Goal: Task Accomplishment & Management: Manage account settings

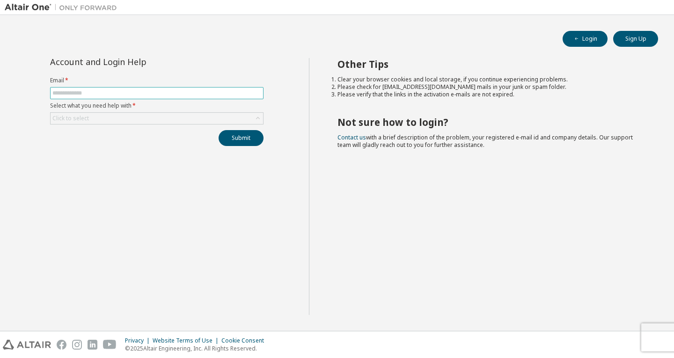
click at [92, 94] on input "text" at bounding box center [156, 92] width 209 height 7
type input "**********"
click at [240, 135] on button "Submit" at bounding box center [240, 138] width 45 height 16
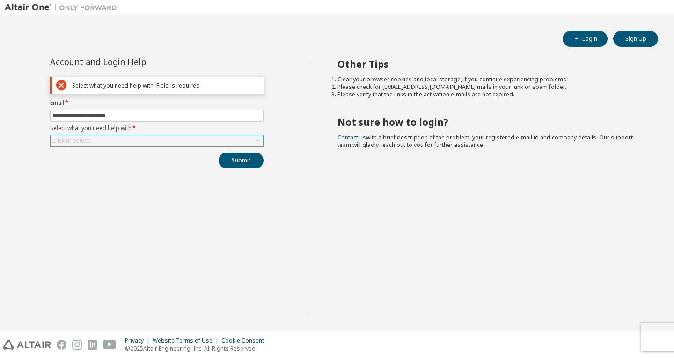
click at [116, 138] on div "Click to select" at bounding box center [157, 140] width 212 height 11
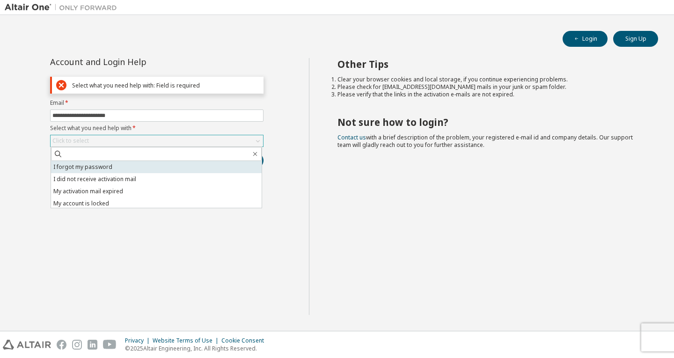
click at [105, 168] on li "I forgot my password" at bounding box center [156, 167] width 211 height 12
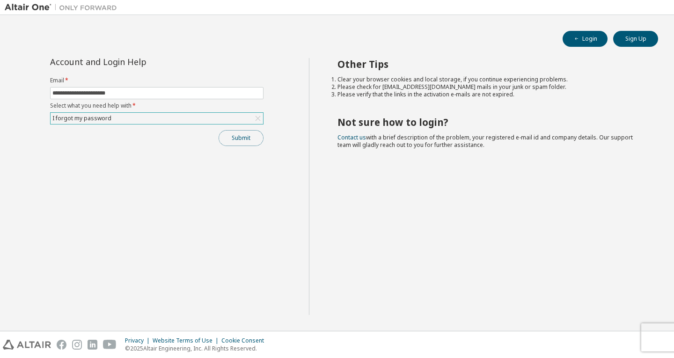
click at [241, 138] on button "Submit" at bounding box center [240, 138] width 45 height 16
click at [227, 144] on button "Submit" at bounding box center [240, 138] width 45 height 16
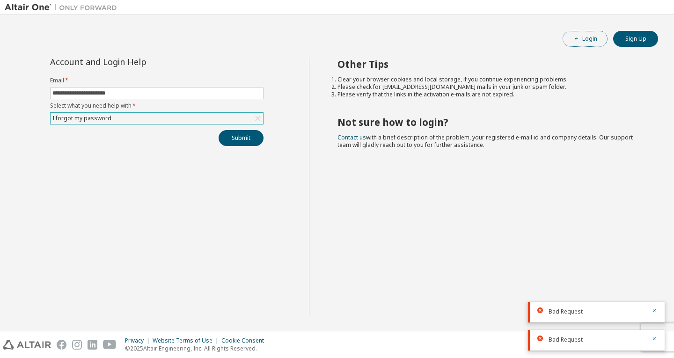
click at [579, 43] on button "Login" at bounding box center [584, 39] width 45 height 16
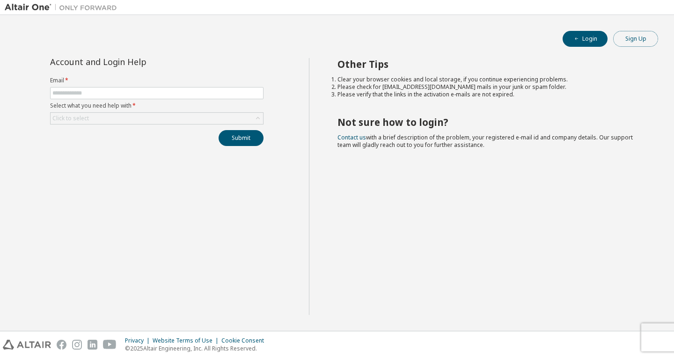
click at [630, 40] on button "Sign Up" at bounding box center [635, 39] width 45 height 16
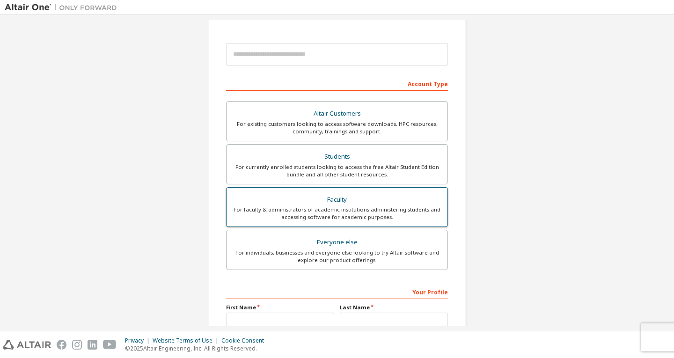
scroll to position [94, 0]
click at [310, 171] on div "For currently enrolled students looking to access the free Altair Student Editi…" at bounding box center [337, 169] width 210 height 15
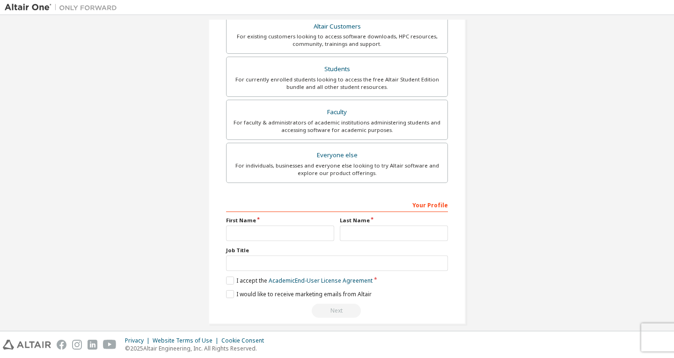
scroll to position [213, 0]
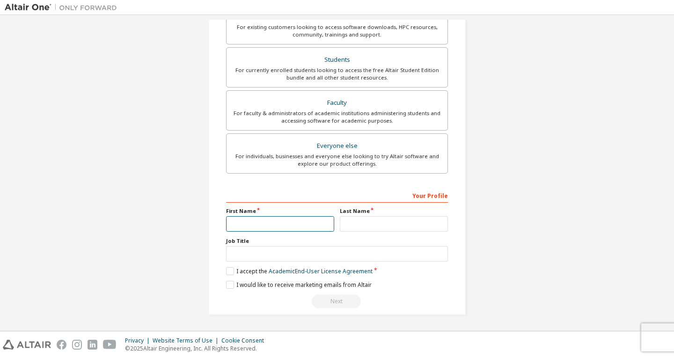
click at [280, 219] on input "text" at bounding box center [280, 223] width 108 height 15
type input "******"
type input "**********"
type input "***"
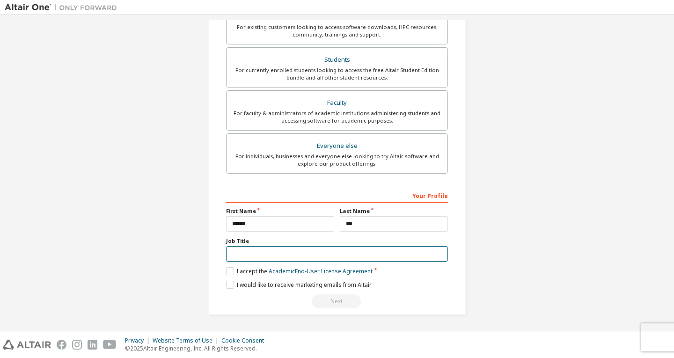
click at [276, 256] on input "text" at bounding box center [337, 253] width 222 height 15
type input "*******"
click at [237, 276] on div "Your Profile First Name ****** Last Name *** Job Title ******* Please provide S…" at bounding box center [337, 248] width 222 height 121
click at [227, 272] on label "I accept the Academic End-User License Agreement" at bounding box center [299, 271] width 146 height 8
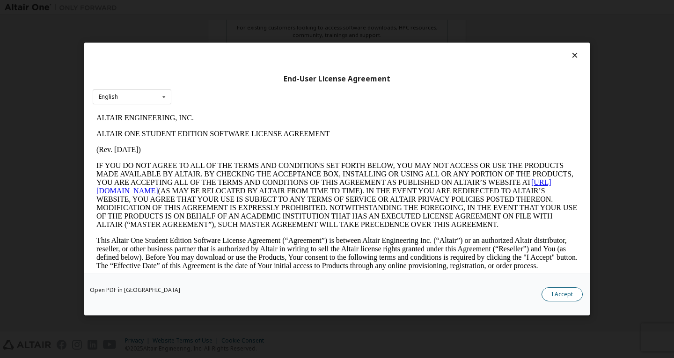
scroll to position [189, 0]
click at [552, 292] on button "I Accept" at bounding box center [561, 294] width 41 height 14
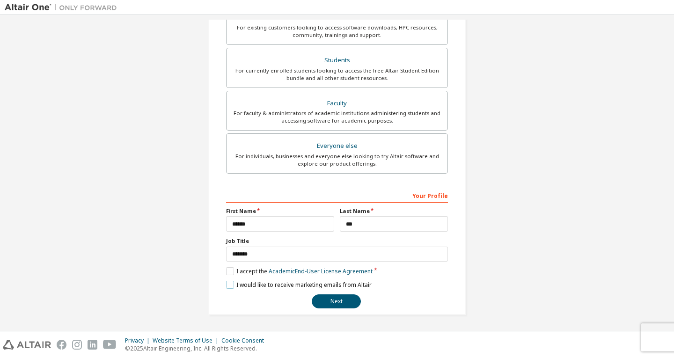
click at [227, 283] on label "I would like to receive marketing emails from Altair" at bounding box center [298, 285] width 145 height 8
click at [346, 306] on button "Next" at bounding box center [336, 301] width 49 height 14
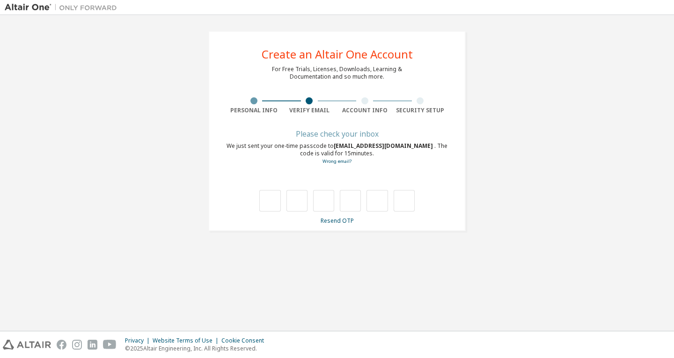
scroll to position [0, 0]
type input "*"
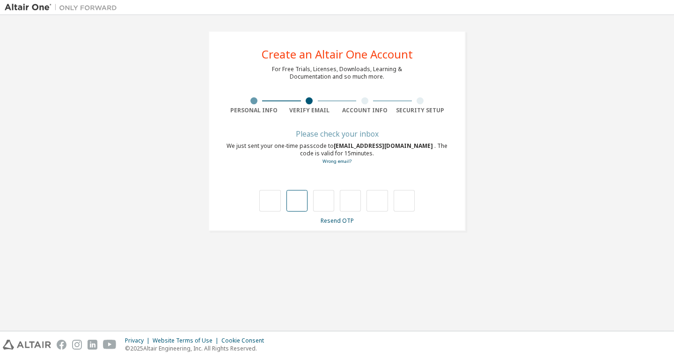
type input "*"
click at [439, 180] on icon at bounding box center [441, 182] width 12 height 15
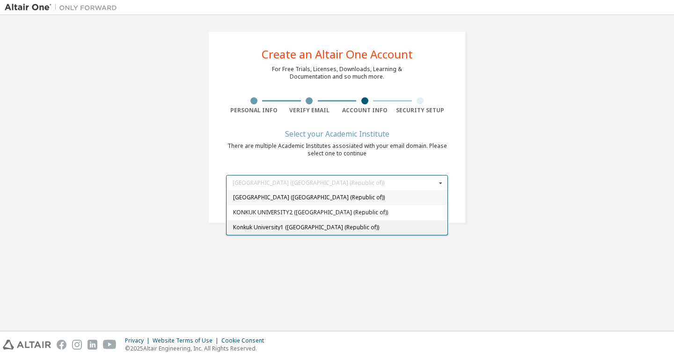
click at [342, 226] on span "Konkuk University1 (Korea (Republic of))" at bounding box center [337, 228] width 208 height 6
type input "******"
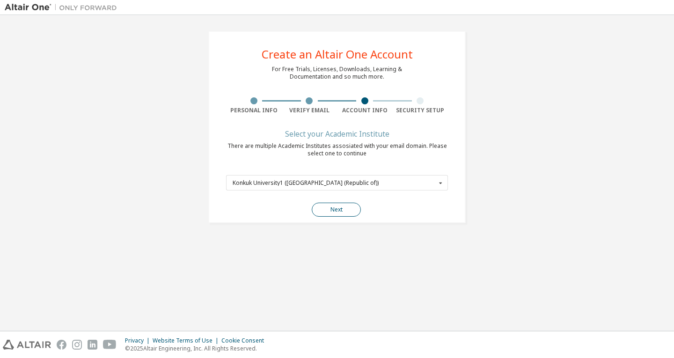
click at [348, 210] on button "Next" at bounding box center [336, 210] width 49 height 14
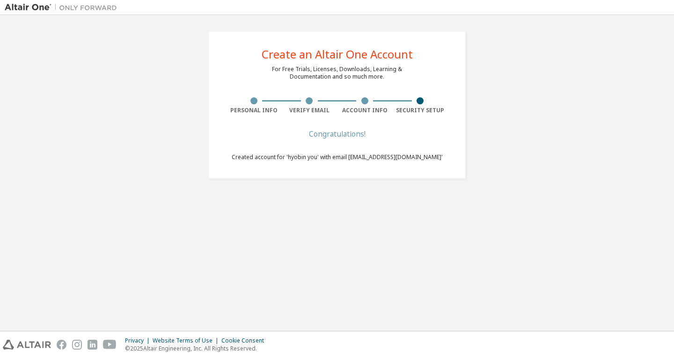
click at [438, 253] on div "Create an Altair One Account For Free Trials, Licenses, Downloads, Learning & D…" at bounding box center [337, 173] width 664 height 306
click at [285, 246] on div "Create an Altair One Account For Free Trials, Licenses, Downloads, Learning & D…" at bounding box center [337, 173] width 664 height 306
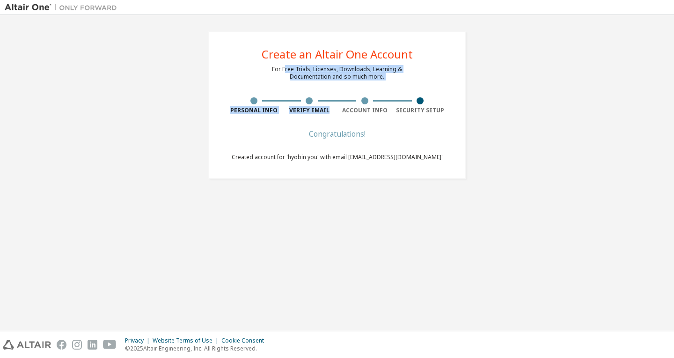
drag, startPoint x: 285, startPoint y: 65, endPoint x: 356, endPoint y: 96, distance: 77.7
click at [356, 96] on div "Create an Altair One Account For Free Trials, Licenses, Downloads, Learning & D…" at bounding box center [336, 105] width 257 height 148
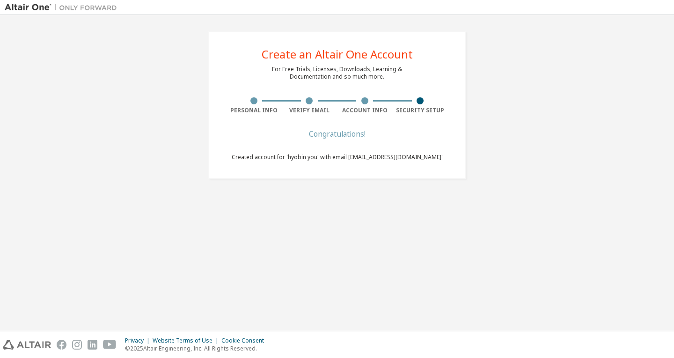
click at [401, 159] on span "Created account for 'hyobin you' with email 'edcikm6914@konkuk.ac.kr'" at bounding box center [337, 157] width 211 height 8
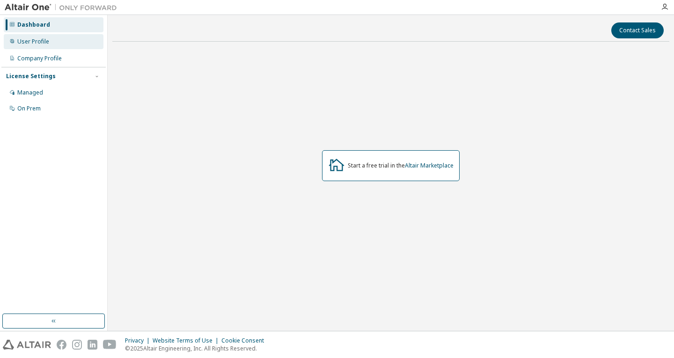
click at [30, 42] on div "User Profile" at bounding box center [33, 41] width 32 height 7
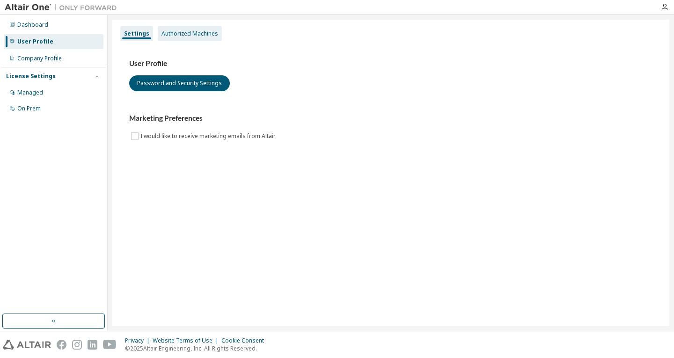
click at [171, 31] on div "Authorized Machines" at bounding box center [189, 33] width 57 height 7
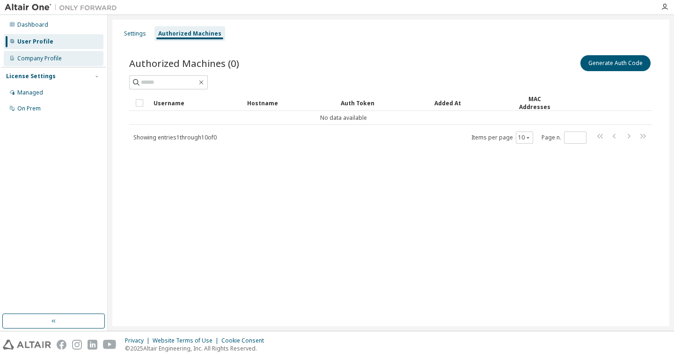
click at [64, 61] on div "Company Profile" at bounding box center [54, 58] width 100 height 15
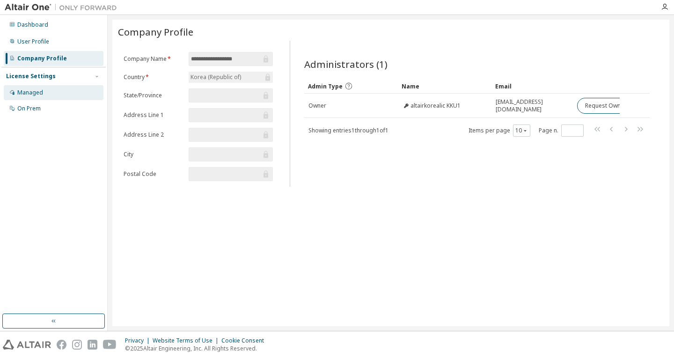
click at [65, 86] on div "Managed" at bounding box center [54, 92] width 100 height 15
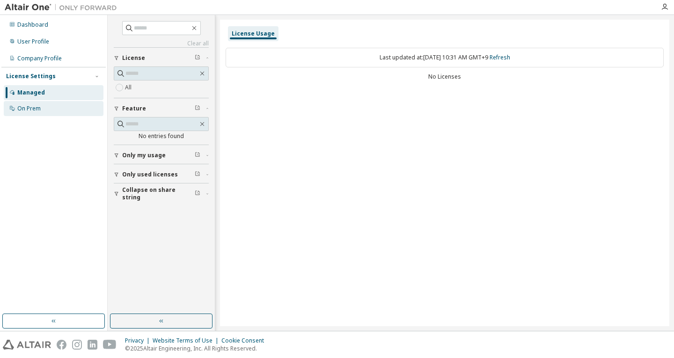
click at [66, 109] on div "On Prem" at bounding box center [54, 108] width 100 height 15
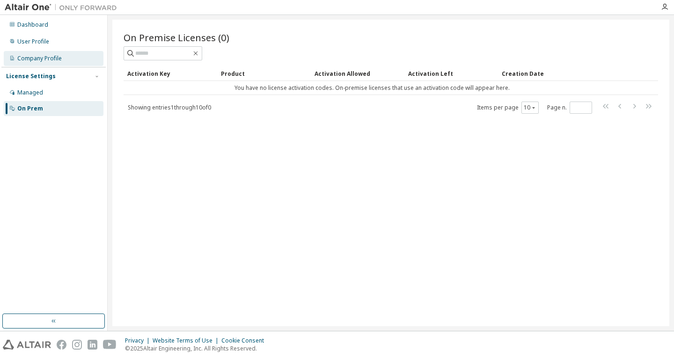
click at [40, 60] on div "Company Profile" at bounding box center [39, 58] width 44 height 7
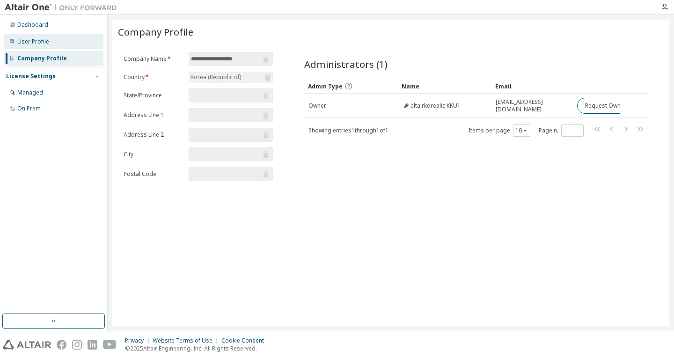
click at [42, 45] on div "User Profile" at bounding box center [54, 41] width 100 height 15
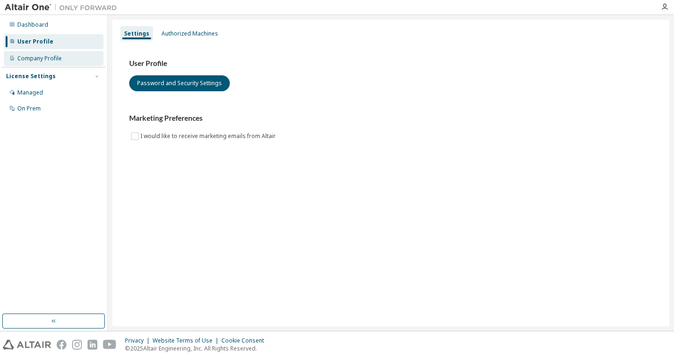
click at [41, 56] on div "Company Profile" at bounding box center [39, 58] width 44 height 7
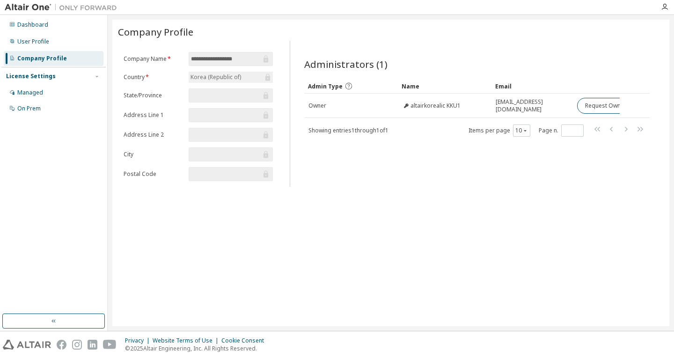
click at [42, 49] on div "Dashboard User Profile Company Profile License Settings Managed On Prem" at bounding box center [53, 66] width 104 height 101
click at [43, 43] on div "User Profile" at bounding box center [33, 41] width 32 height 7
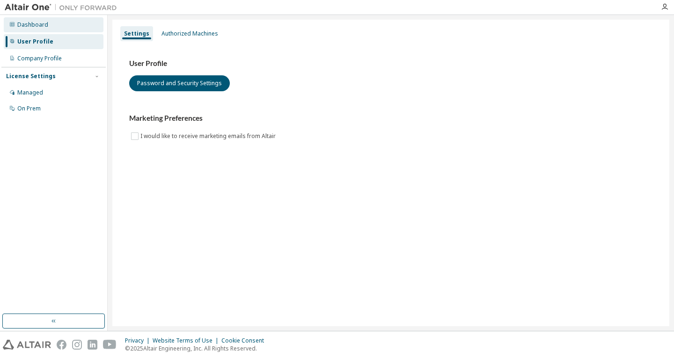
click at [43, 21] on div "Dashboard" at bounding box center [54, 24] width 100 height 15
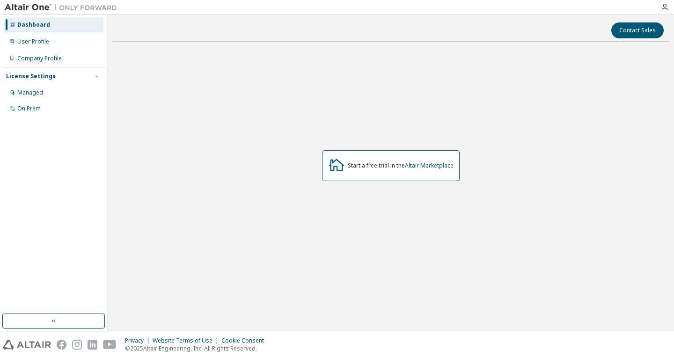
click at [360, 172] on div "Start a free trial in the Altair Marketplace" at bounding box center [391, 165] width 138 height 31
click at [335, 168] on icon at bounding box center [336, 164] width 17 height 17
click at [11, 4] on img at bounding box center [63, 7] width 117 height 9
click at [42, 39] on div "User Profile" at bounding box center [33, 41] width 32 height 7
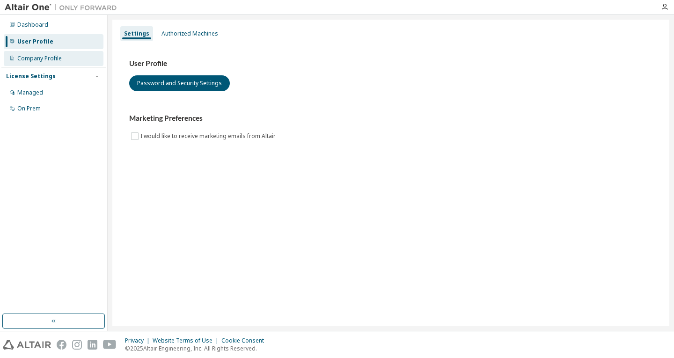
click at [43, 58] on div "Company Profile" at bounding box center [39, 58] width 44 height 7
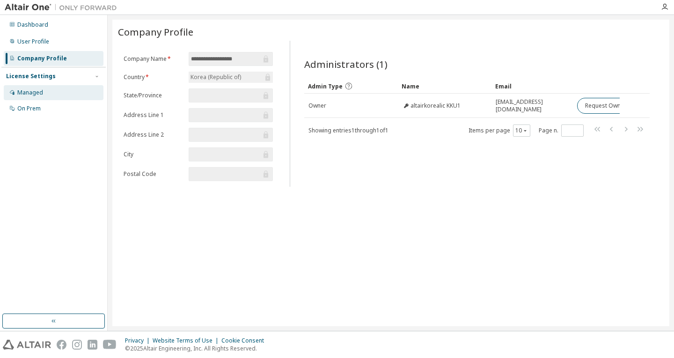
click at [48, 87] on div "Managed" at bounding box center [54, 92] width 100 height 15
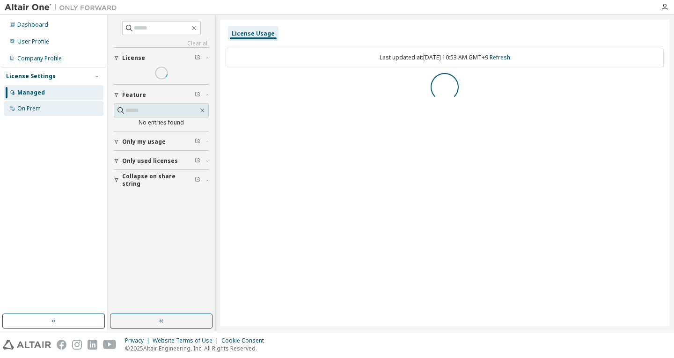
click at [50, 103] on div "On Prem" at bounding box center [54, 108] width 100 height 15
